Goal: Register for event/course

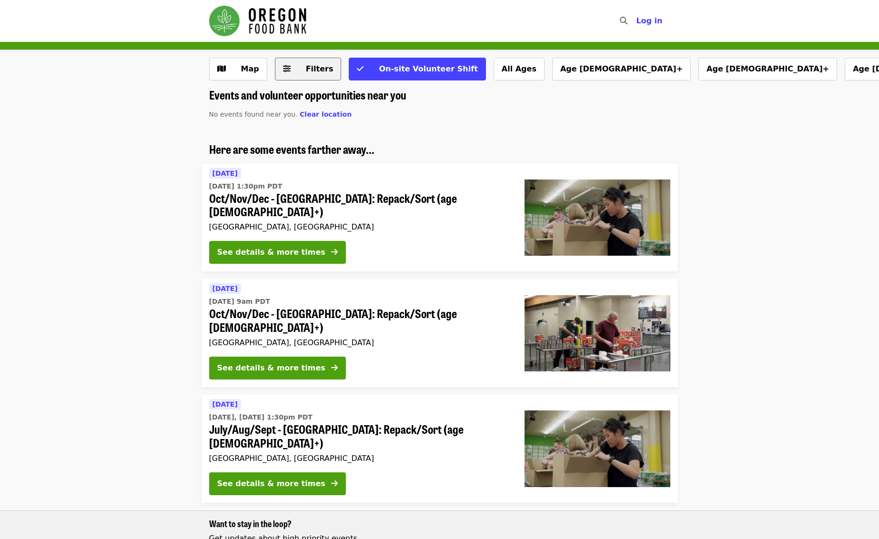
click at [292, 66] on button "Filters" at bounding box center [308, 69] width 67 height 23
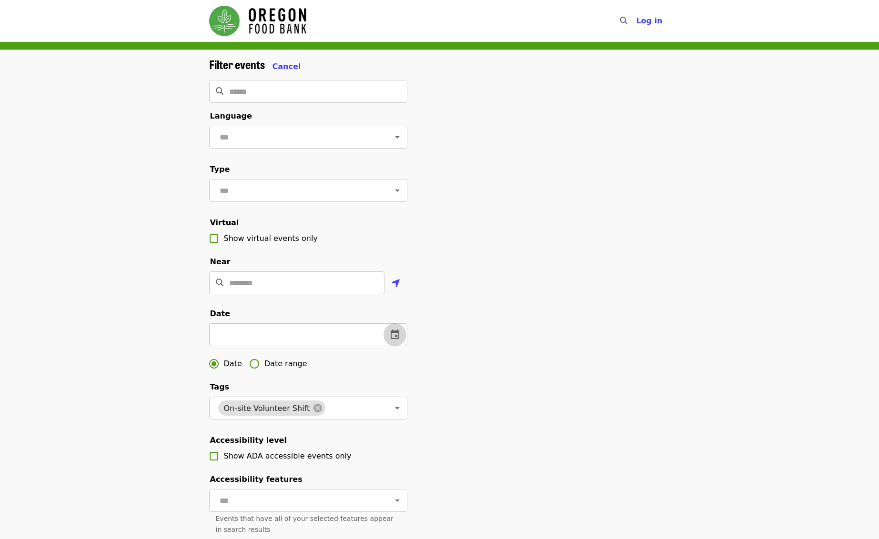
click at [399, 332] on icon "change date" at bounding box center [395, 335] width 9 height 10
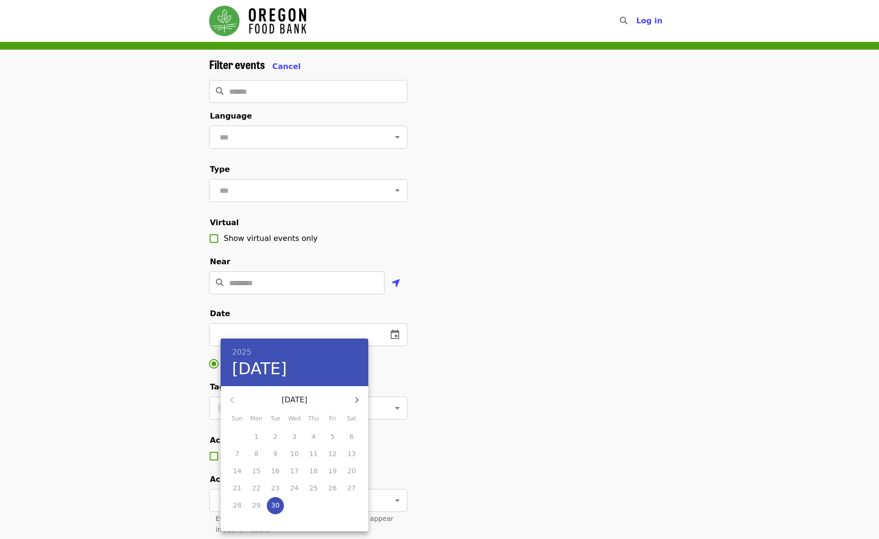
click at [354, 403] on icon "button" at bounding box center [356, 400] width 11 height 11
click at [274, 470] on p "14" at bounding box center [275, 472] width 9 height 10
type input "**********"
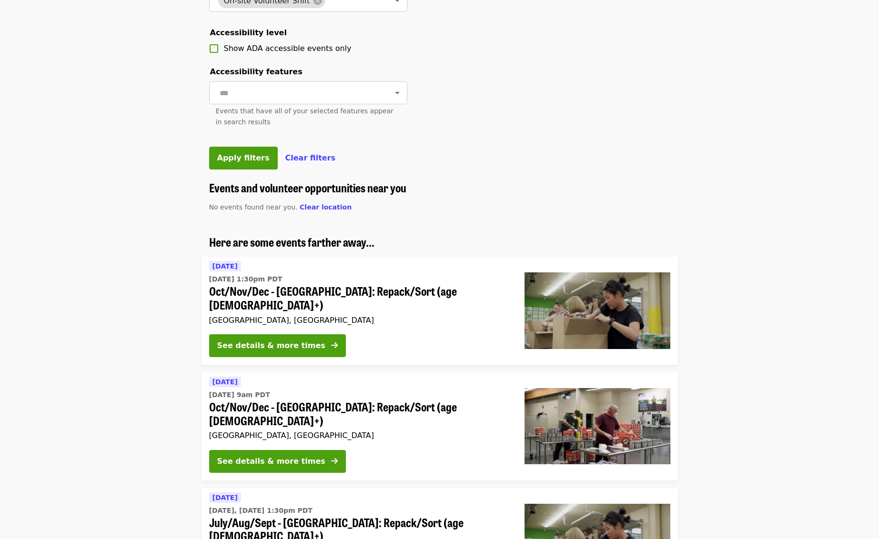
scroll to position [407, 0]
click at [239, 163] on span "Apply filters" at bounding box center [243, 158] width 52 height 9
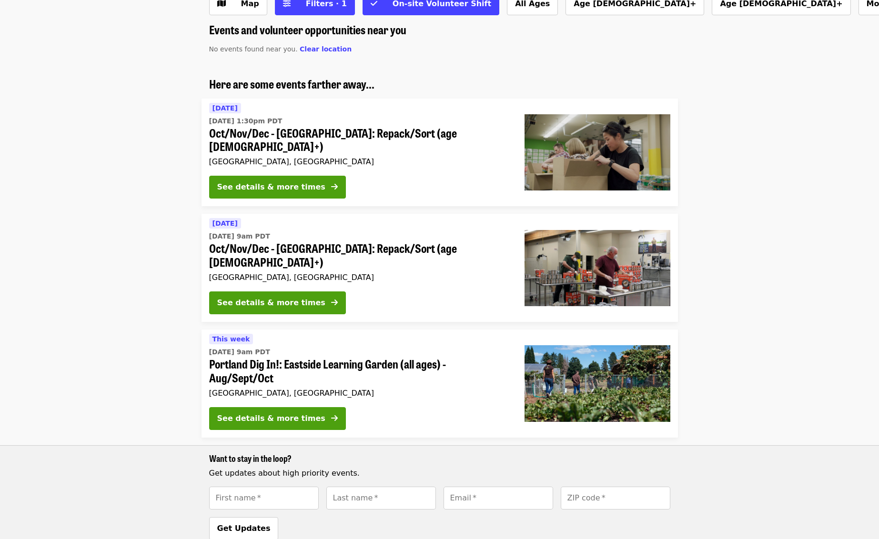
scroll to position [184, 0]
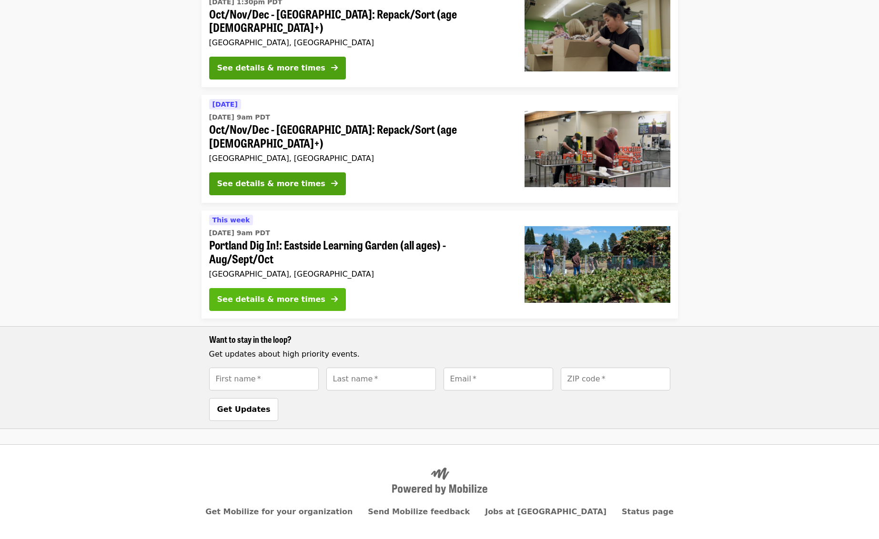
click at [331, 295] on icon "arrow-right icon" at bounding box center [334, 299] width 7 height 9
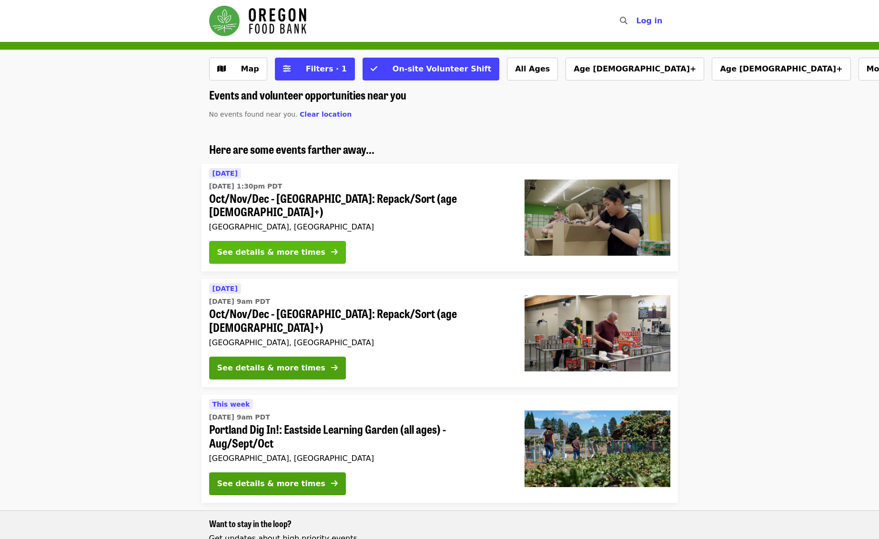
click at [285, 247] on div "See details & more times" at bounding box center [271, 252] width 108 height 11
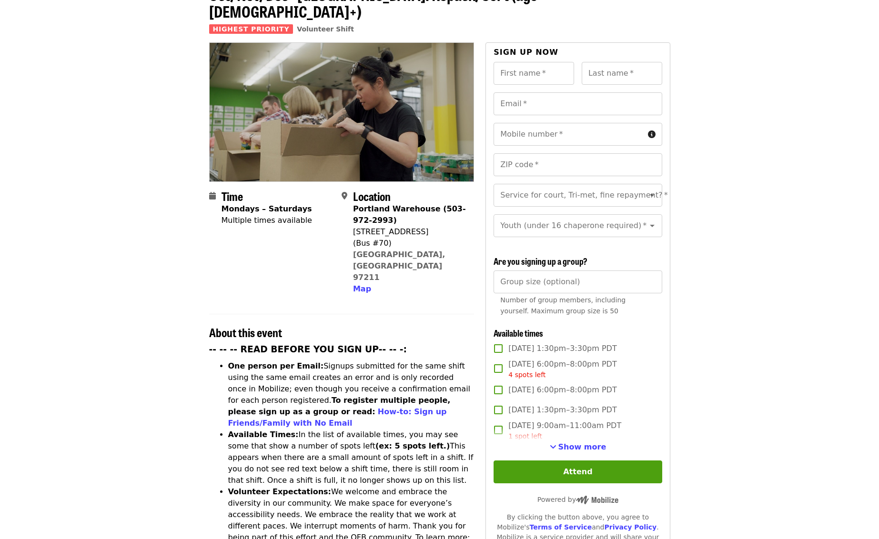
scroll to position [65, 0]
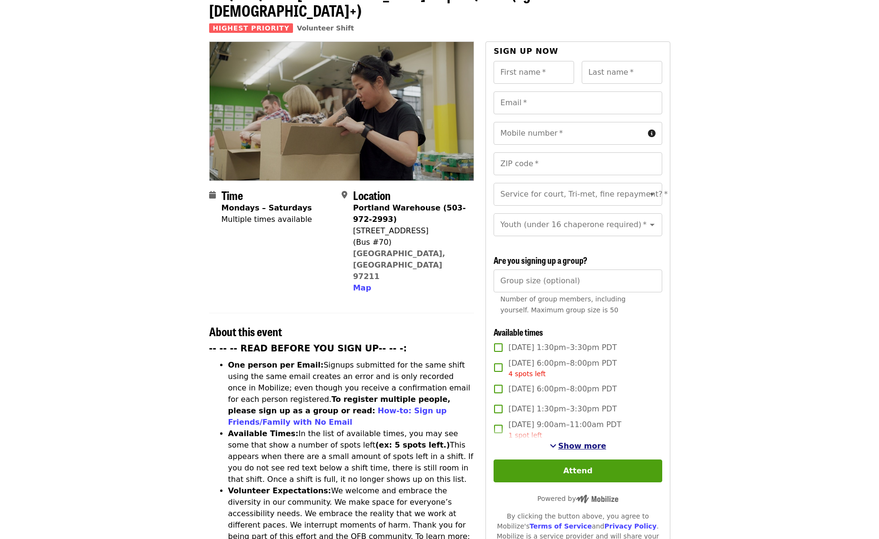
click at [557, 442] on span "See more timeslots" at bounding box center [553, 446] width 7 height 8
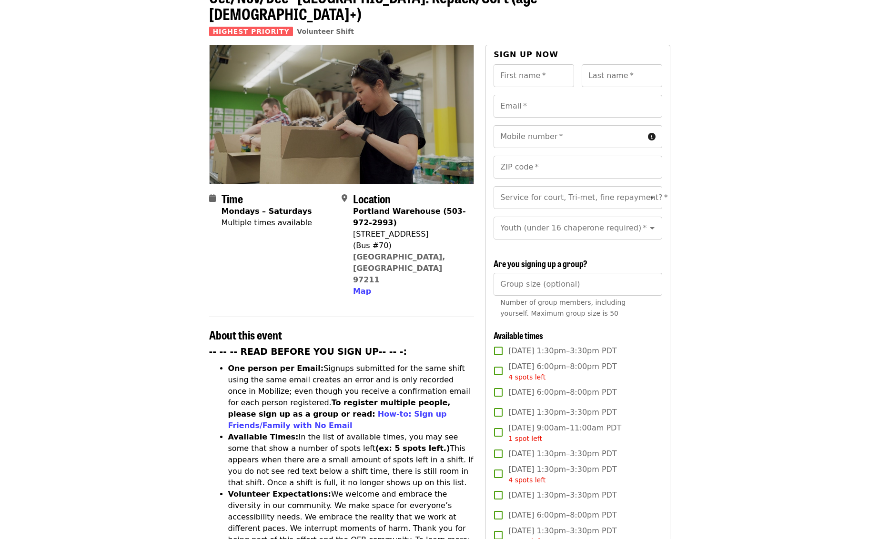
scroll to position [0, 0]
